Goal: Task Accomplishment & Management: Use online tool/utility

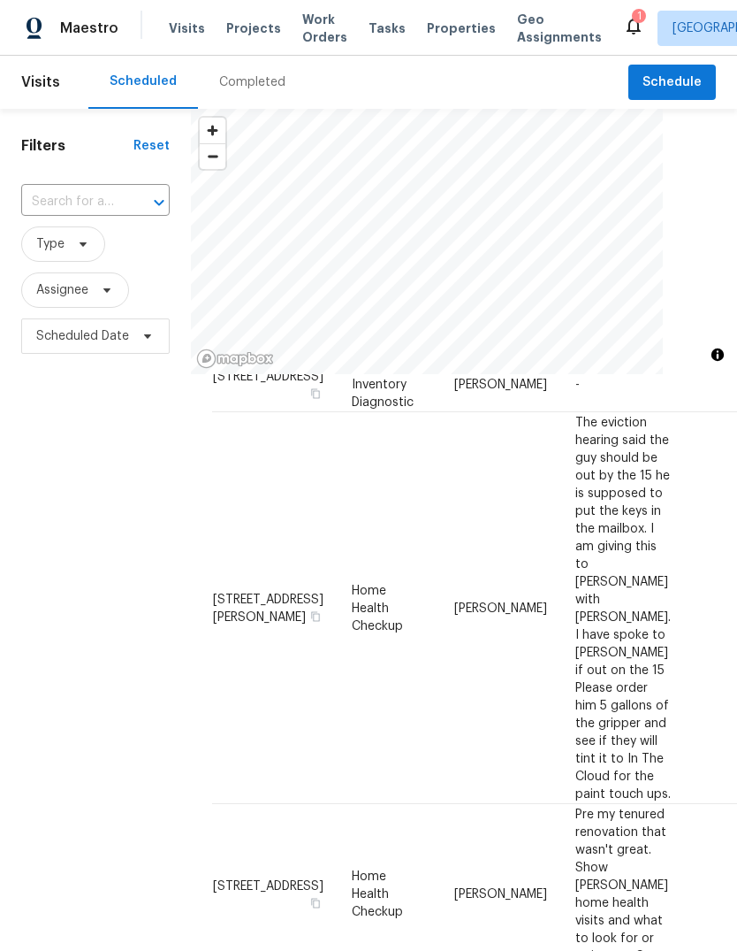
scroll to position [248, 0]
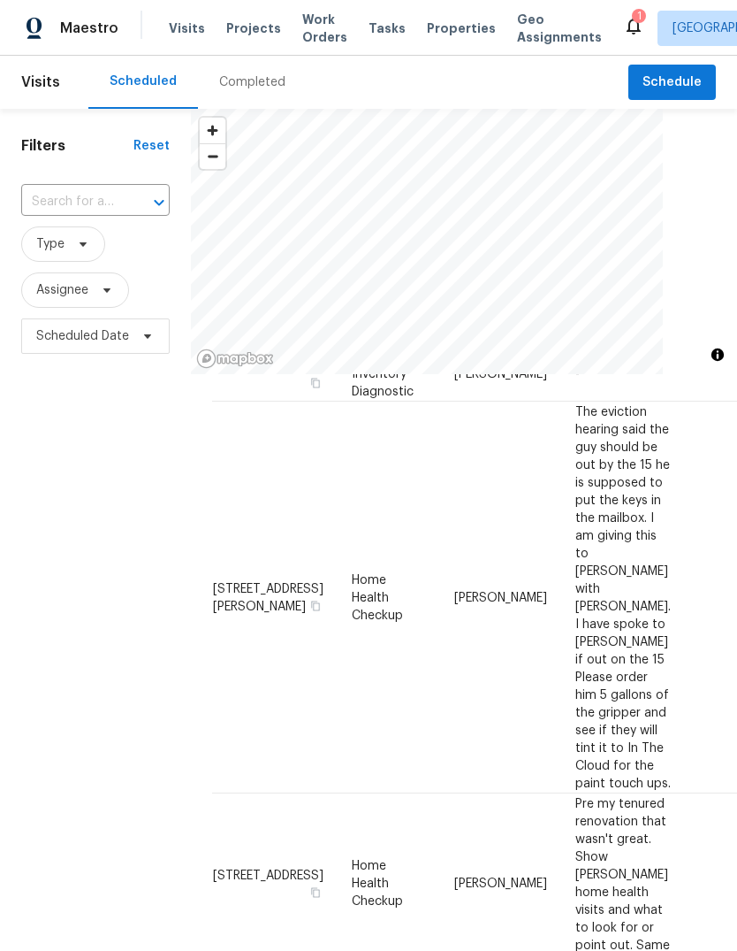
click at [110, 503] on div "Filters Reset ​ Type Assignee Scheduled Date" at bounding box center [95, 622] width 191 height 1026
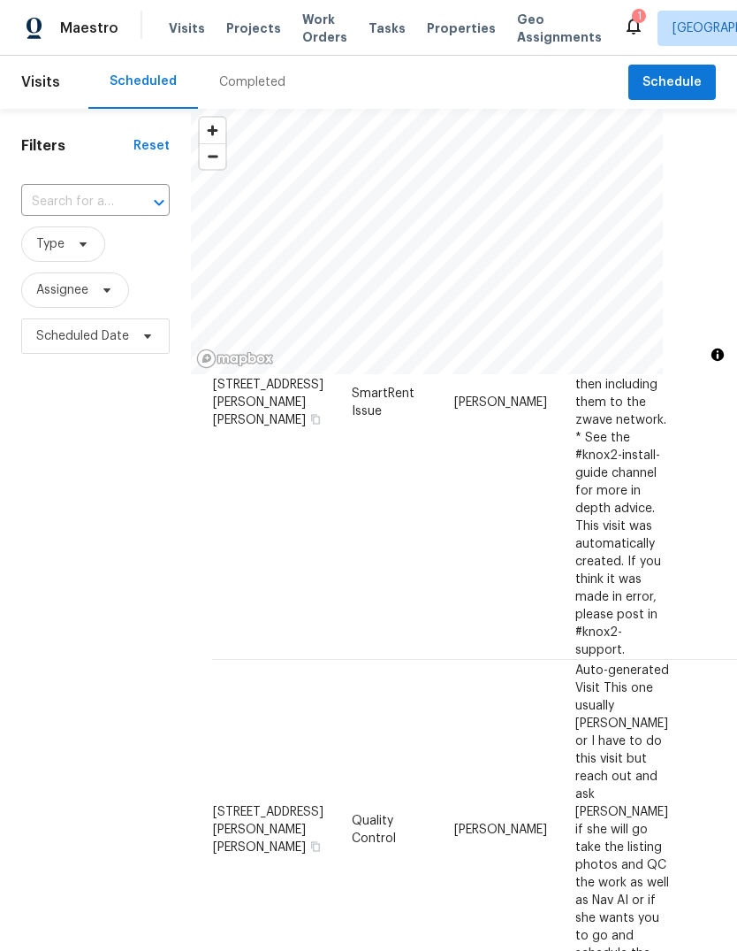
scroll to position [1112, 0]
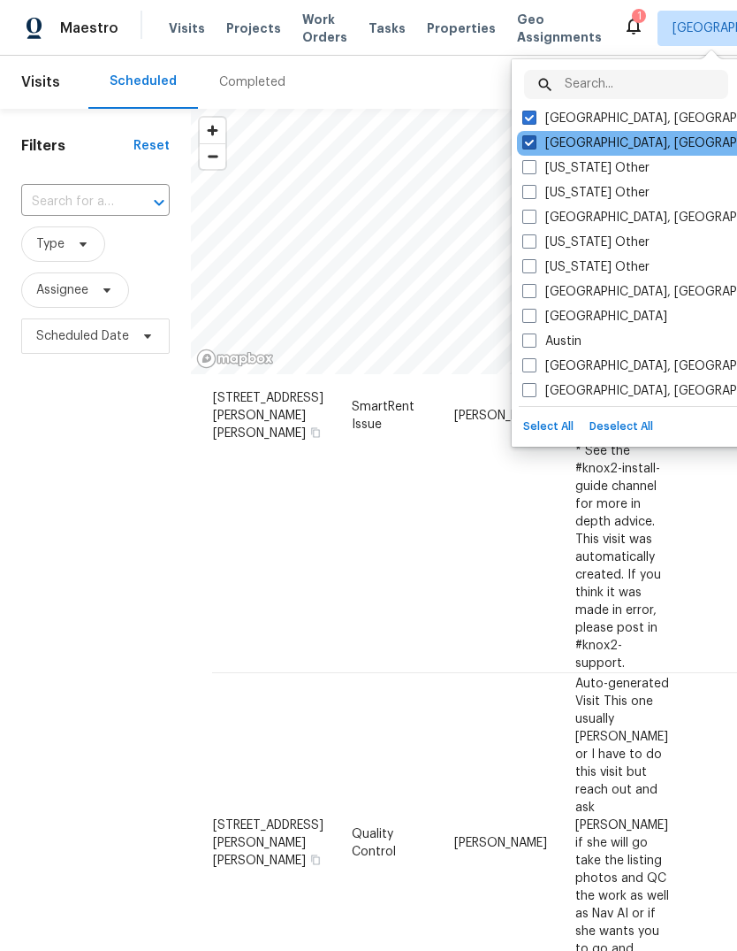
click at [535, 147] on span at bounding box center [530, 142] width 14 height 14
click at [534, 146] on input "[GEOGRAPHIC_DATA], [GEOGRAPHIC_DATA]" at bounding box center [528, 139] width 11 height 11
checkbox input "false"
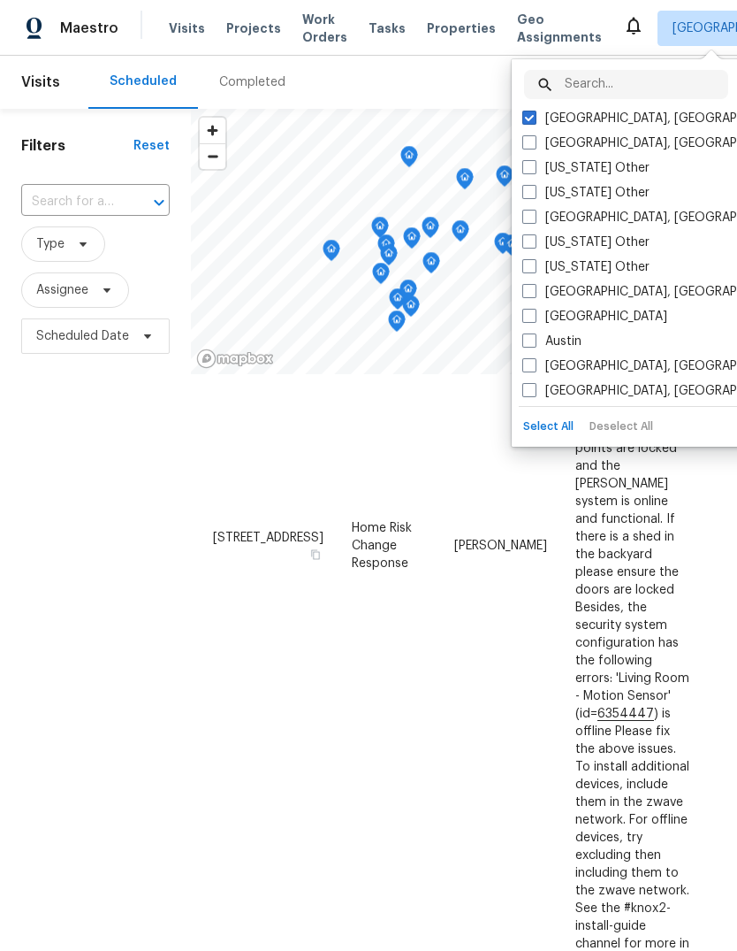
click at [88, 508] on div "Filters Reset ​ Type Assignee Scheduled Date" at bounding box center [95, 622] width 191 height 1026
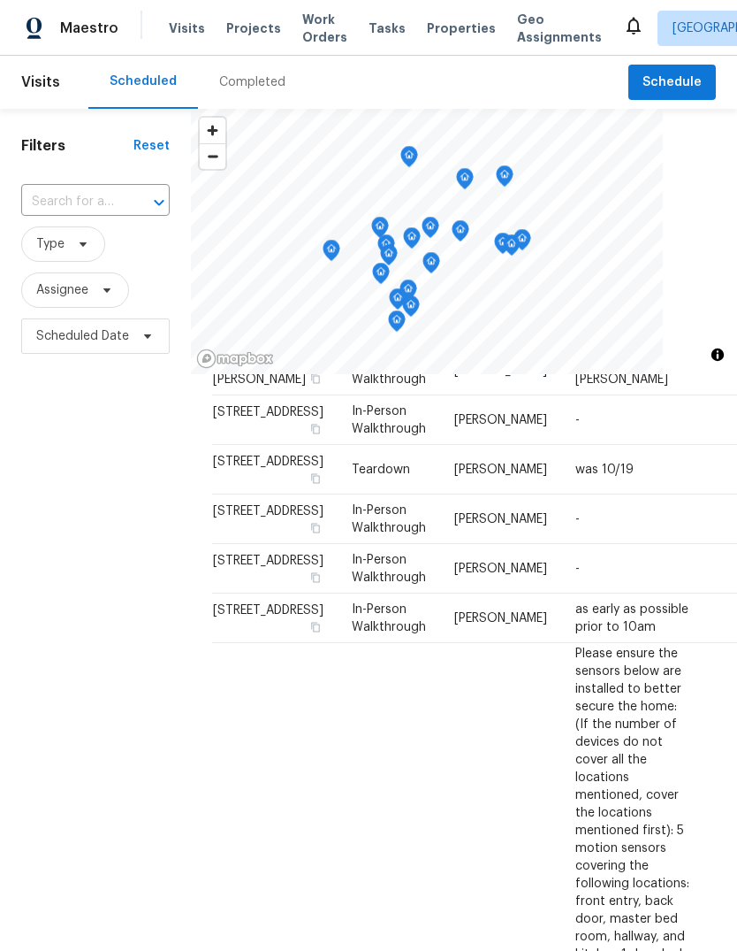
scroll to position [470, 0]
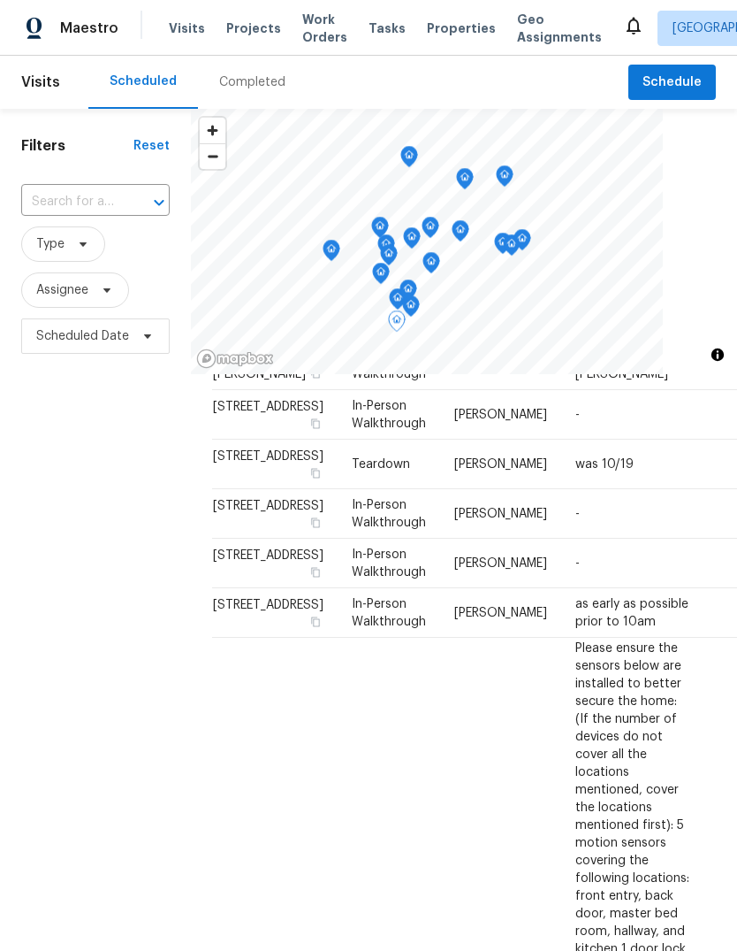
click at [242, 314] on span "[STREET_ADDRESS]" at bounding box center [268, 308] width 111 height 12
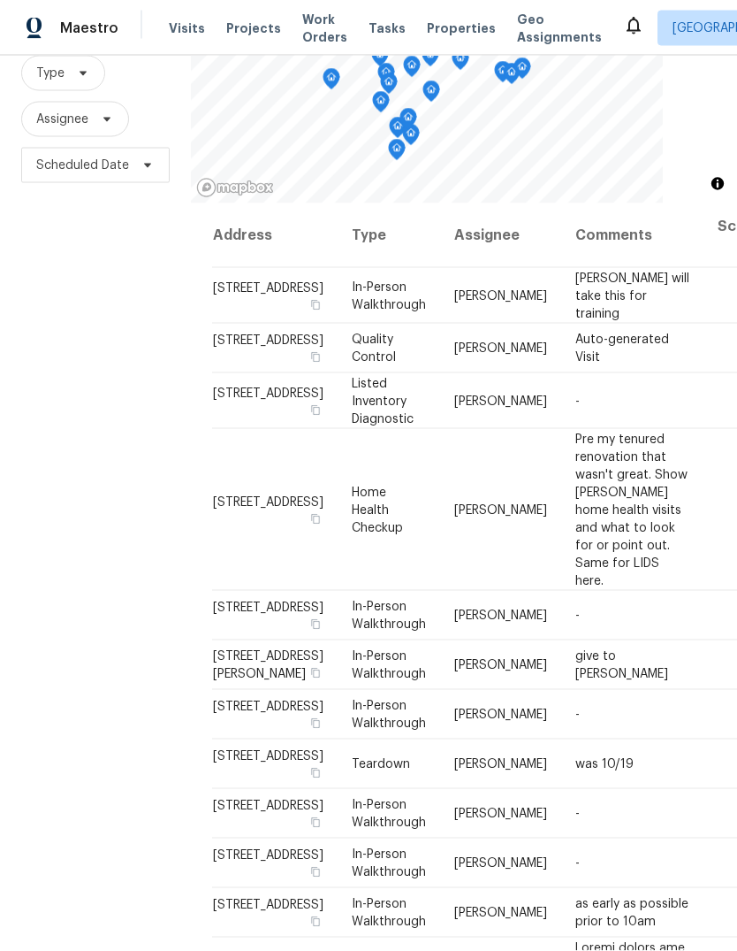
scroll to position [66, 0]
click at [153, 652] on div "Filters Reset ​ Type Assignee Scheduled Date" at bounding box center [95, 451] width 191 height 1026
click at [191, 722] on div "Address Type Assignee Comments Scheduled Date ↑ [STREET_ADDRESS] In-Person Walk…" at bounding box center [464, 583] width 546 height 760
click at [187, 714] on div "Filters Reset ​ Type Assignee Scheduled Date" at bounding box center [95, 451] width 191 height 1026
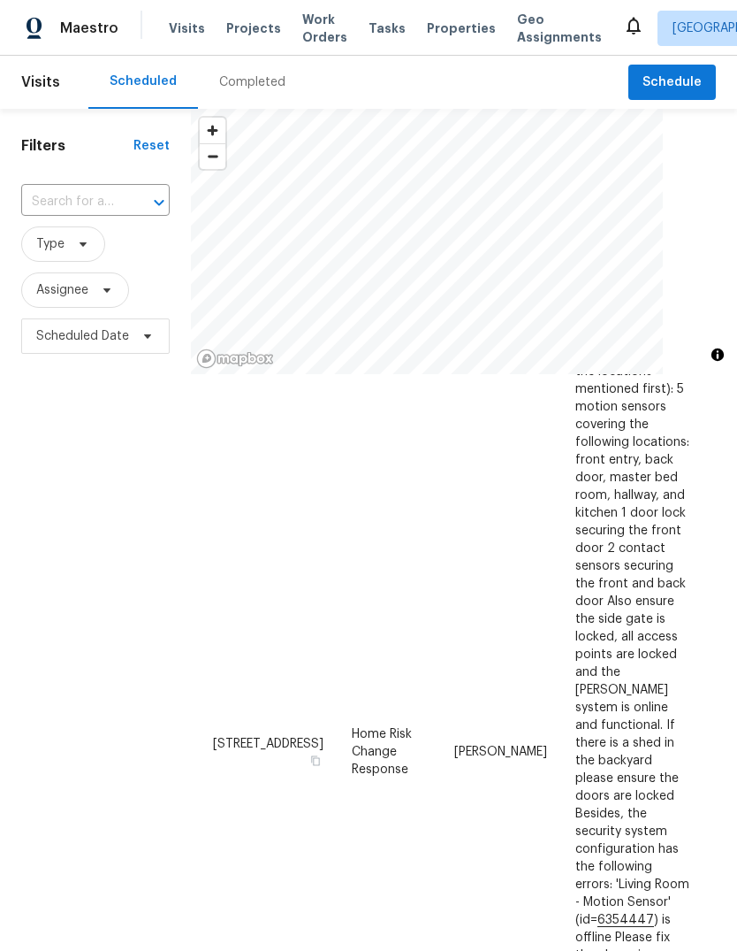
scroll to position [0, 0]
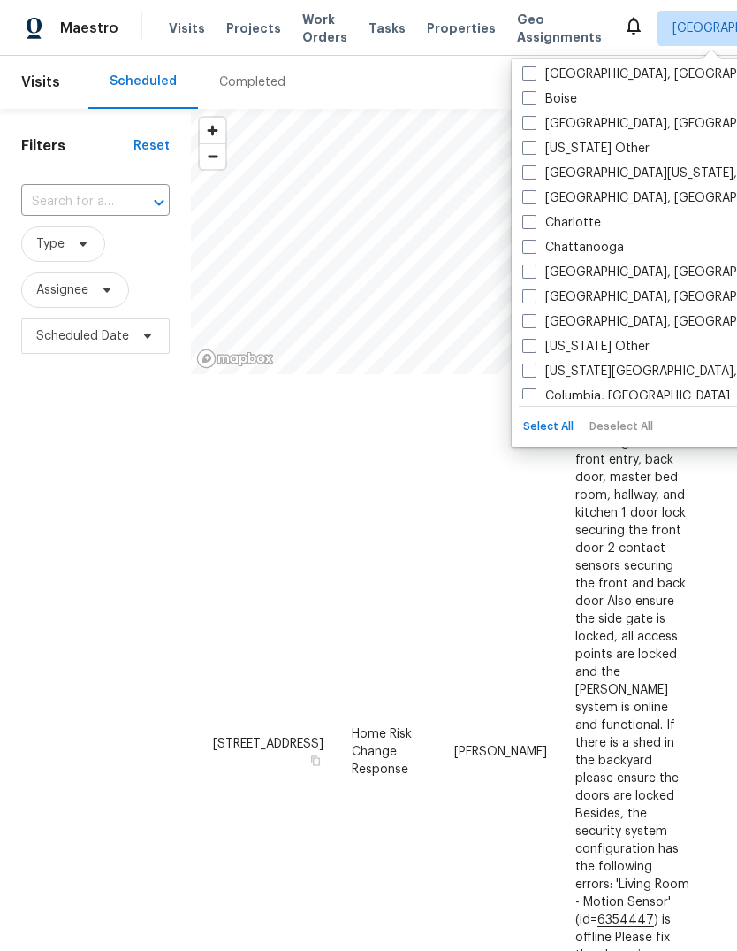
scroll to position [317, 0]
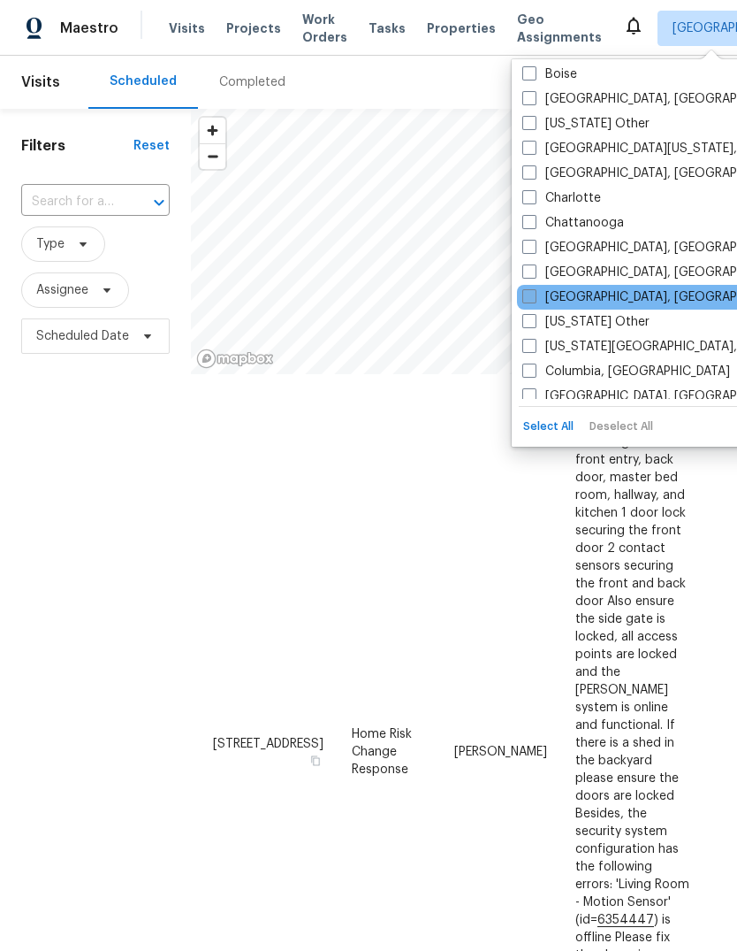
click at [627, 294] on label "[GEOGRAPHIC_DATA], [GEOGRAPHIC_DATA]" at bounding box center [660, 297] width 274 height 18
click at [534, 294] on input "[GEOGRAPHIC_DATA], [GEOGRAPHIC_DATA]" at bounding box center [528, 293] width 11 height 11
checkbox input "true"
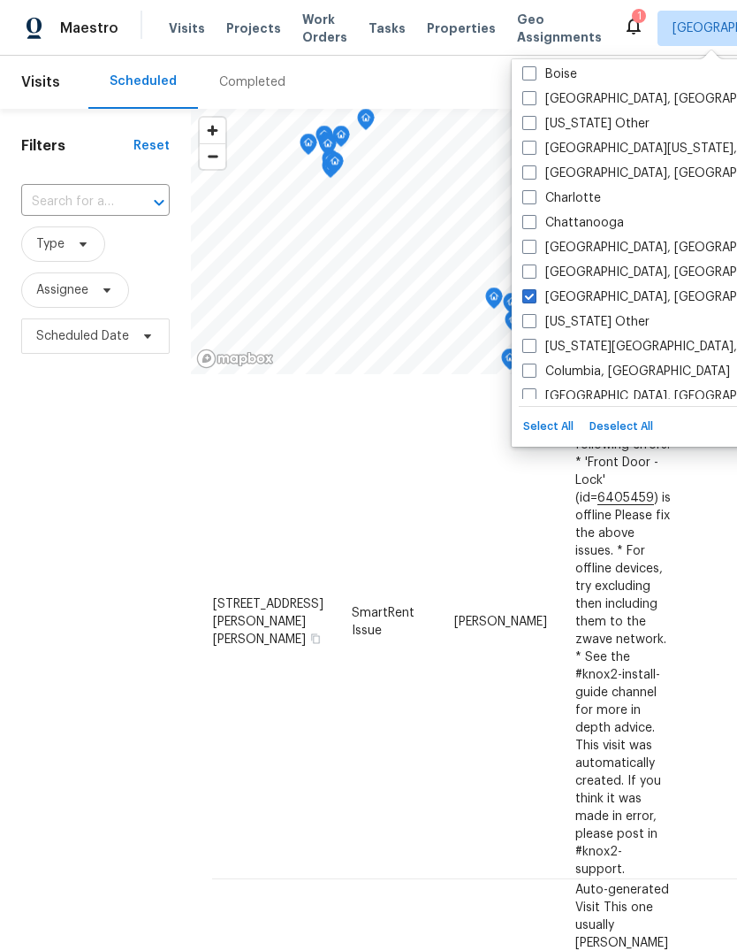
click at [84, 660] on div "Filters Reset ​ Type Assignee Scheduled Date" at bounding box center [95, 622] width 191 height 1026
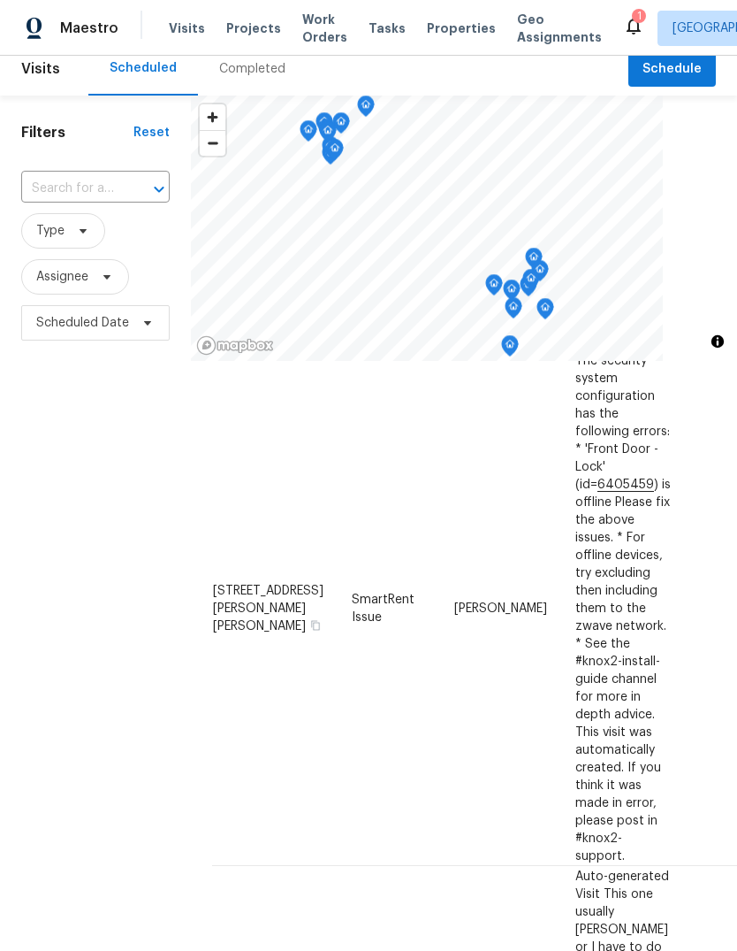
scroll to position [11, 0]
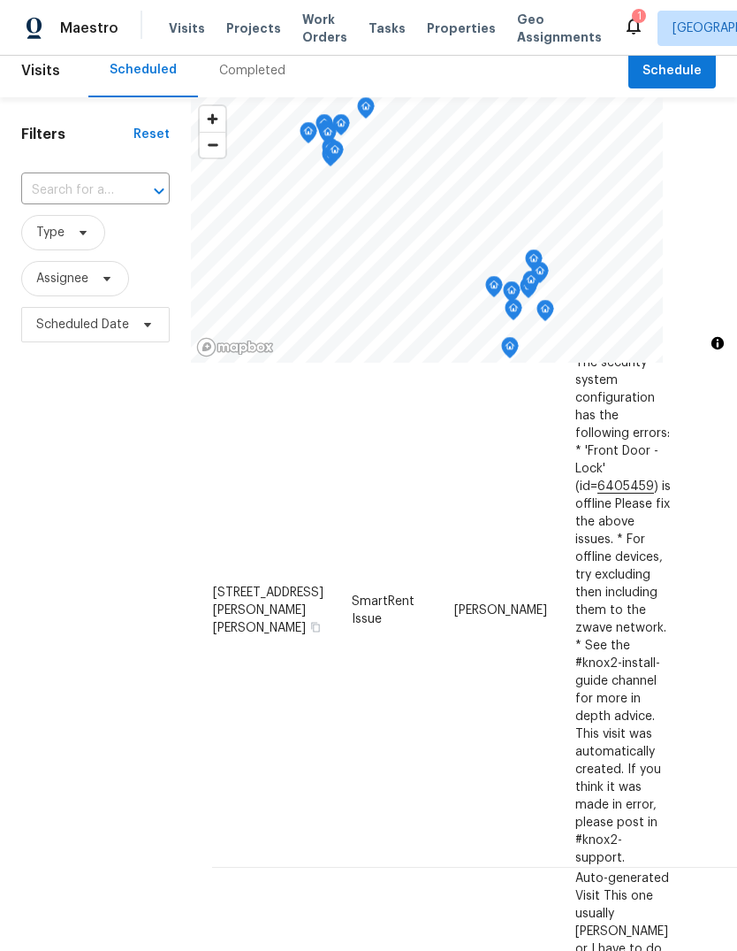
click at [166, 718] on div "Filters Reset ​ Type Assignee Scheduled Date" at bounding box center [95, 610] width 191 height 1026
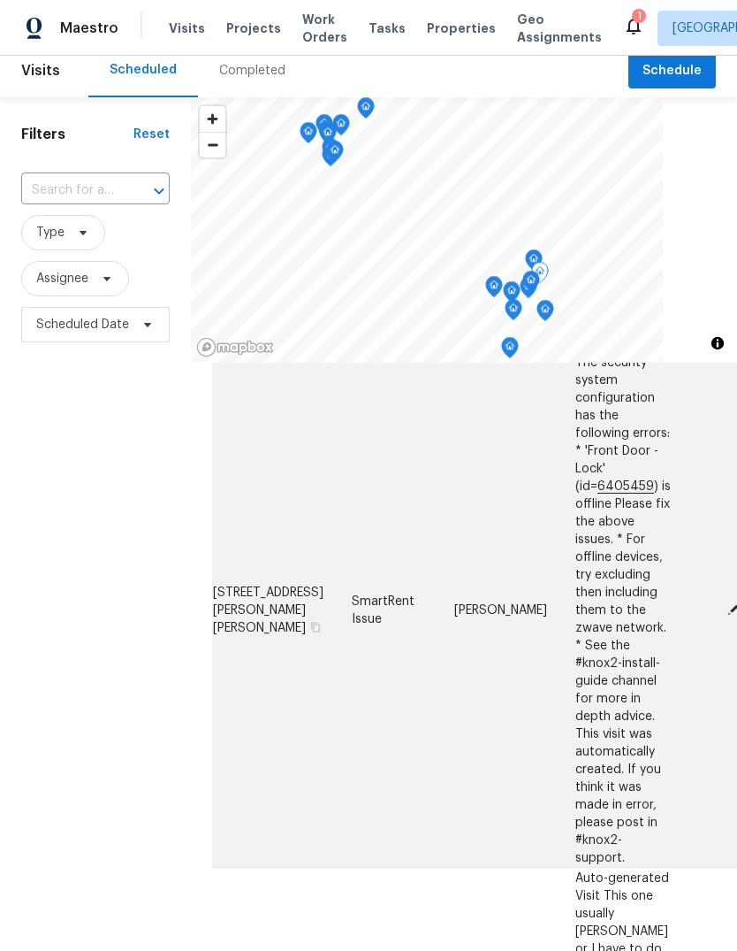
click at [722, 616] on span at bounding box center [735, 608] width 27 height 16
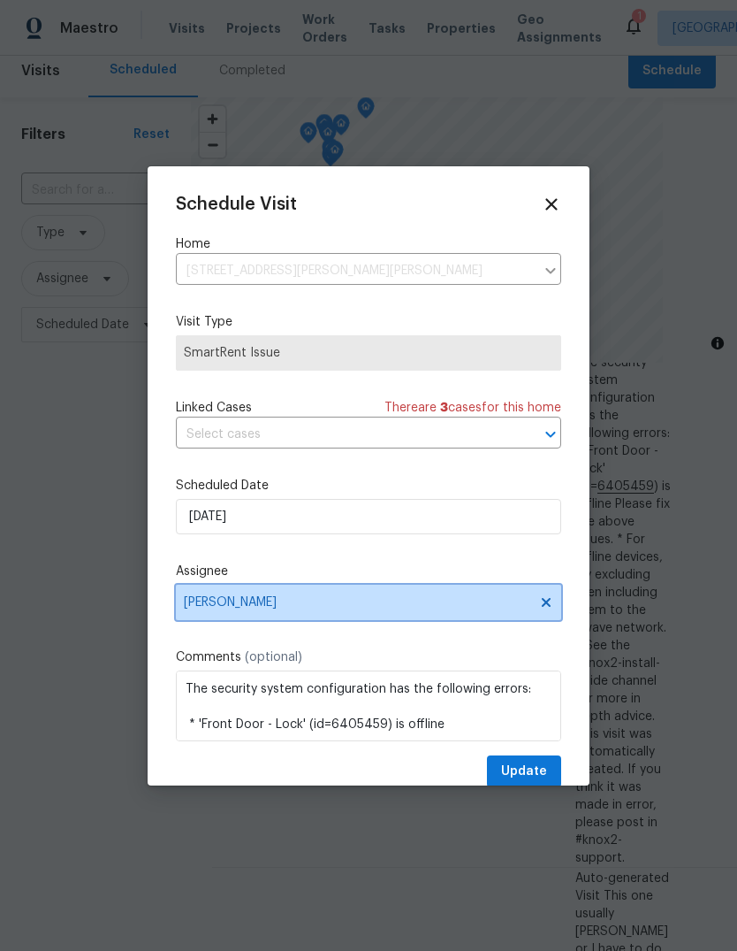
click at [194, 615] on span "[PERSON_NAME]" at bounding box center [369, 602] width 386 height 35
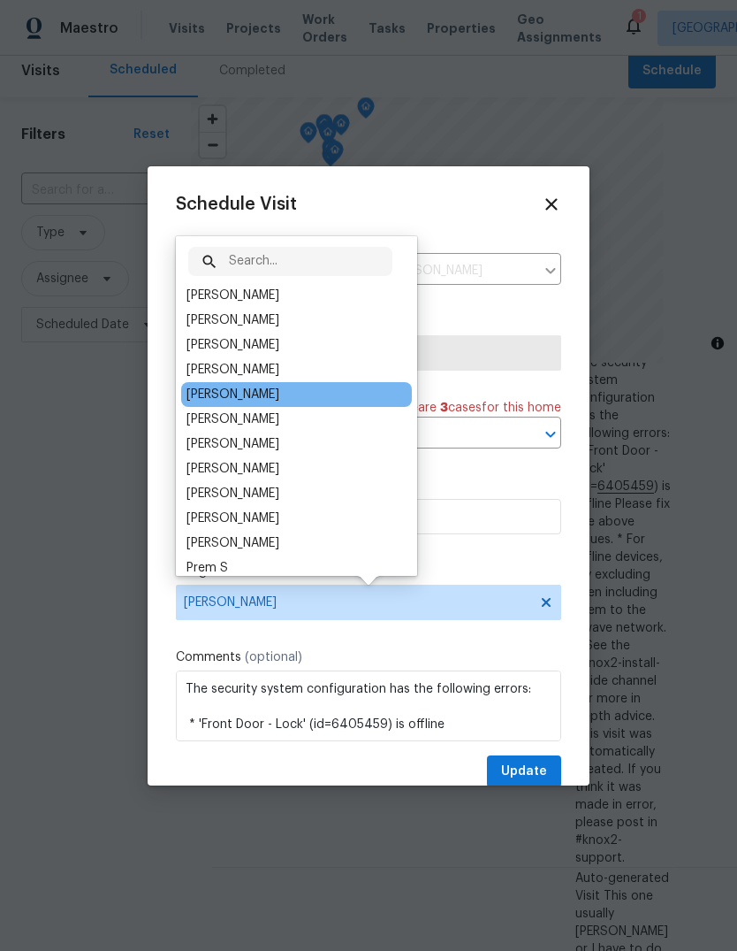
click at [195, 394] on div "[PERSON_NAME]" at bounding box center [233, 395] width 93 height 18
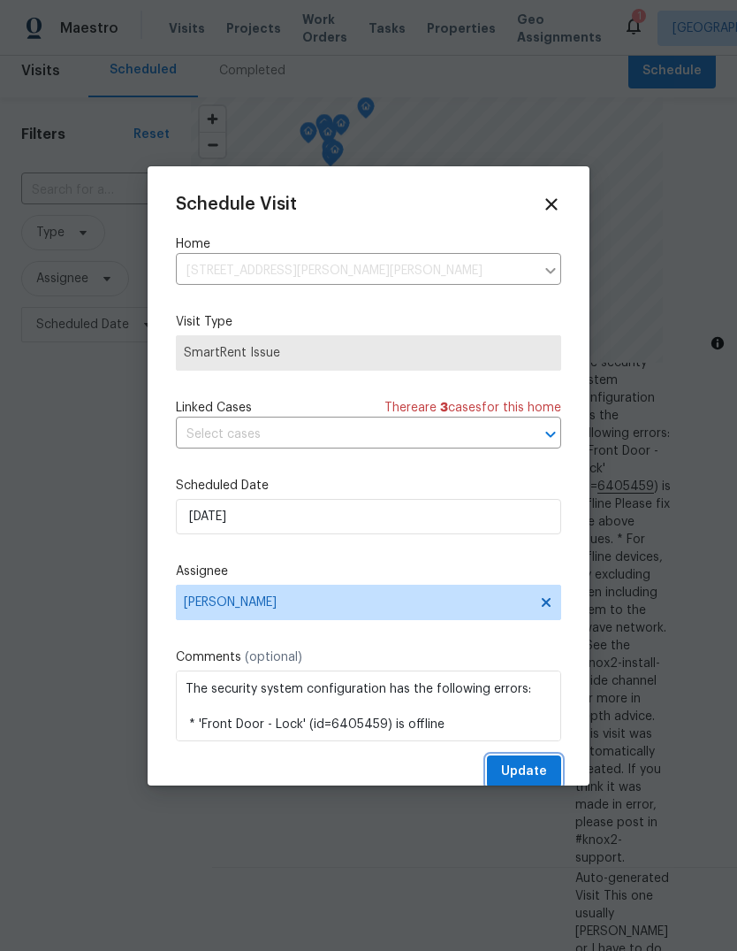
click at [528, 773] on span "Update" at bounding box center [524, 771] width 46 height 22
